Goal: Task Accomplishment & Management: Manage account settings

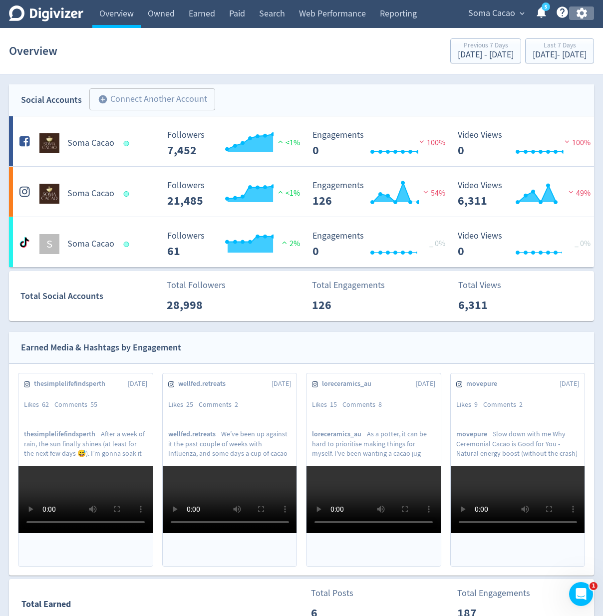
click at [582, 14] on icon "button" at bounding box center [581, 12] width 13 height 13
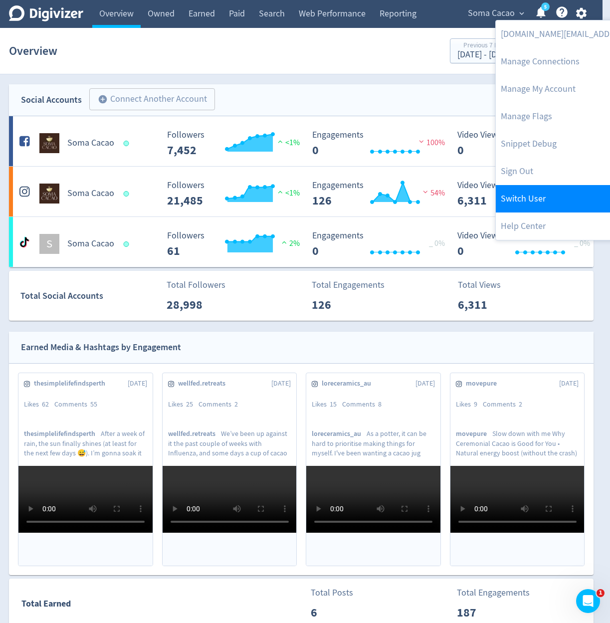
click at [559, 192] on link "Switch User" at bounding box center [598, 198] width 204 height 27
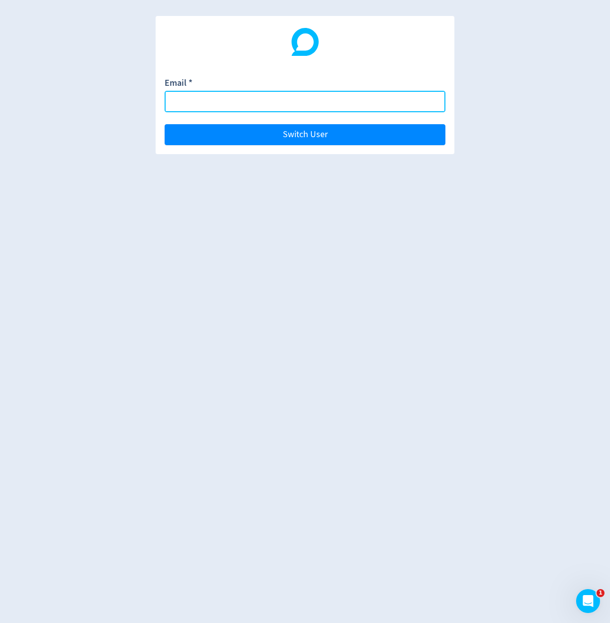
click at [275, 104] on input "Email *" at bounding box center [305, 101] width 281 height 21
click at [358, 106] on input "Email *" at bounding box center [305, 101] width 281 height 21
paste input "[DOMAIN_NAME][EMAIL_ADDRESS][DOMAIN_NAME]"
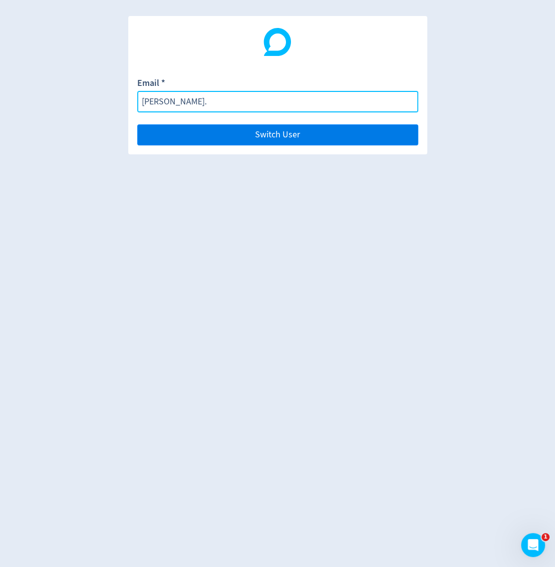
type input "[PERSON_NAME]"
paste input "[DOMAIN_NAME][EMAIL_ADDRESS][DOMAIN_NAME]"
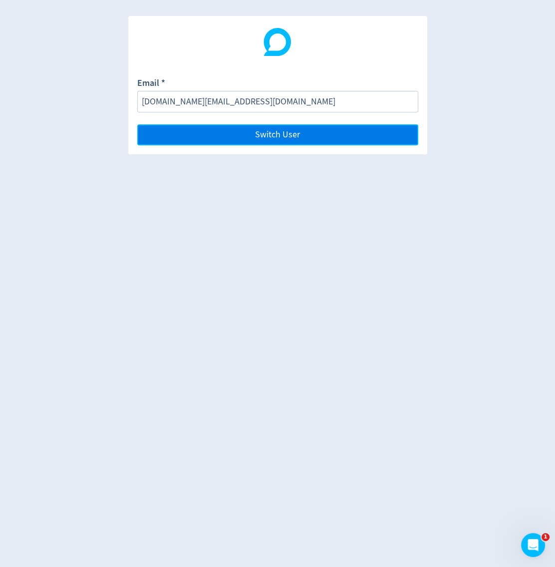
click at [318, 125] on button "Switch User" at bounding box center [277, 134] width 281 height 21
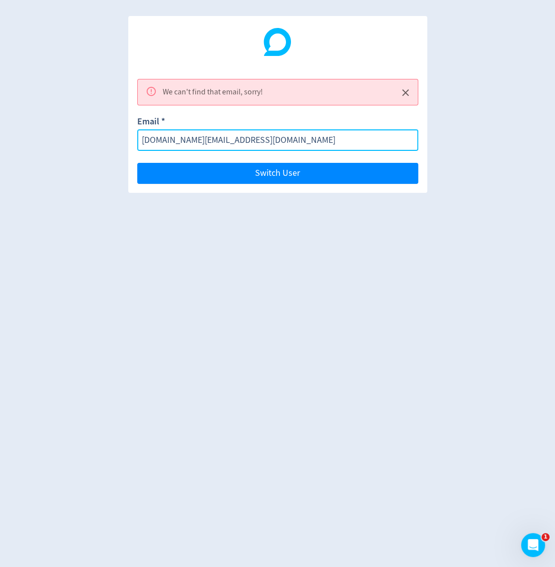
click at [334, 144] on input "[DOMAIN_NAME][EMAIL_ADDRESS][DOMAIN_NAME]" at bounding box center [277, 139] width 281 height 21
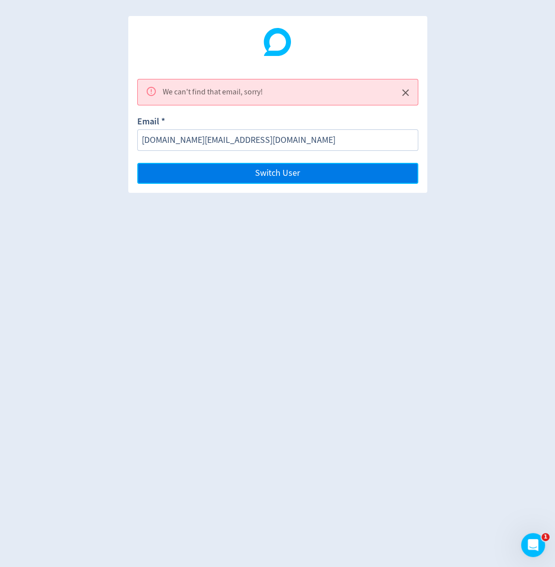
click at [315, 166] on button "Switch User" at bounding box center [277, 173] width 281 height 21
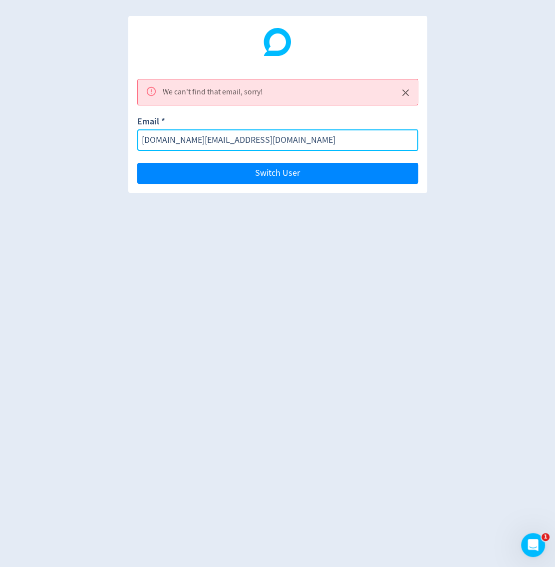
click at [319, 142] on input "[DOMAIN_NAME][EMAIL_ADDRESS][DOMAIN_NAME]" at bounding box center [277, 139] width 281 height 21
type input "i"
